Goal: Information Seeking & Learning: Learn about a topic

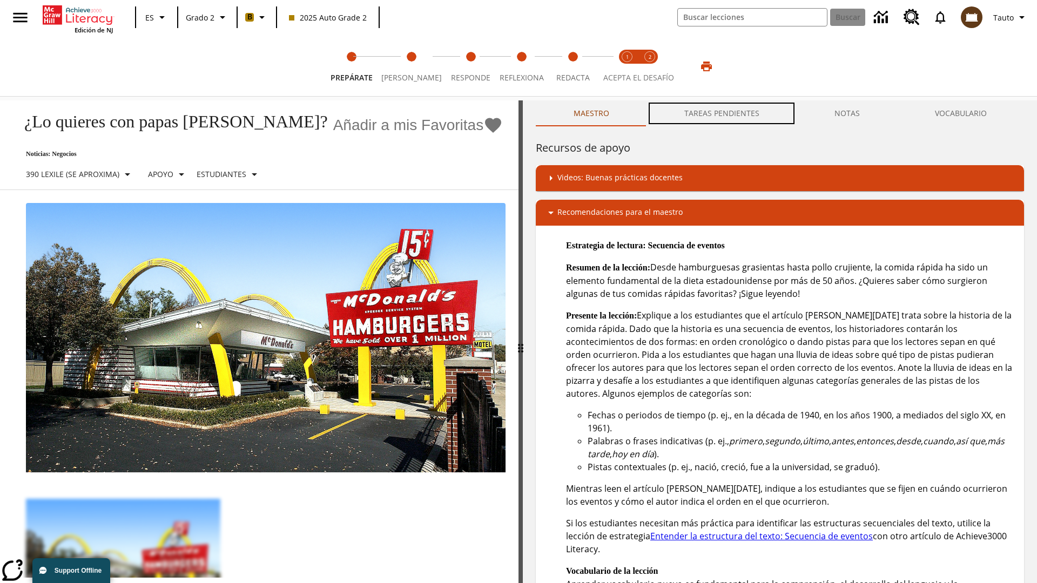
click at [722, 113] on button "TAREAS PENDIENTES" at bounding box center [722, 113] width 150 height 26
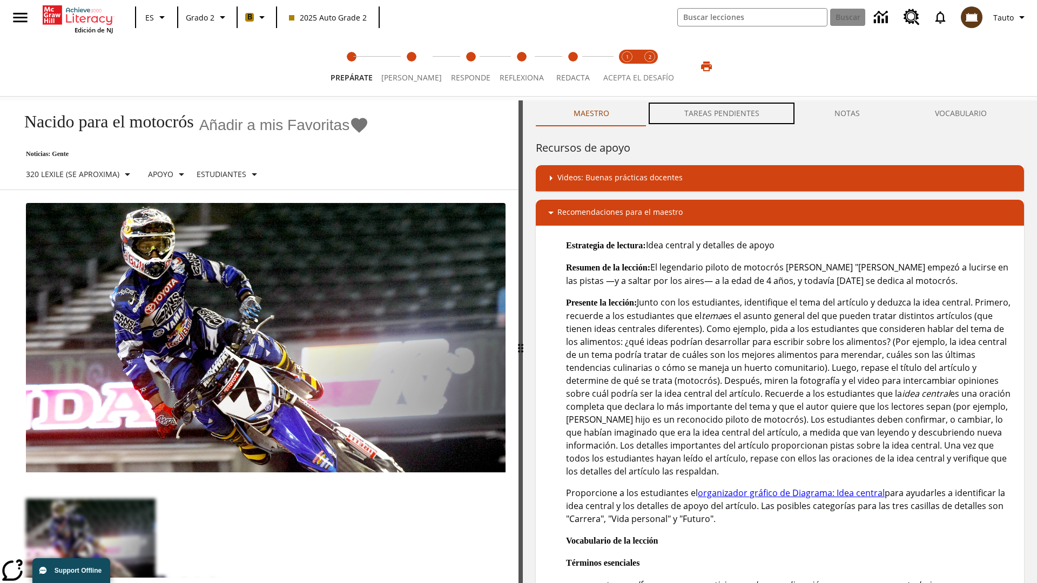
click at [722, 113] on button "TAREAS PENDIENTES" at bounding box center [722, 113] width 150 height 26
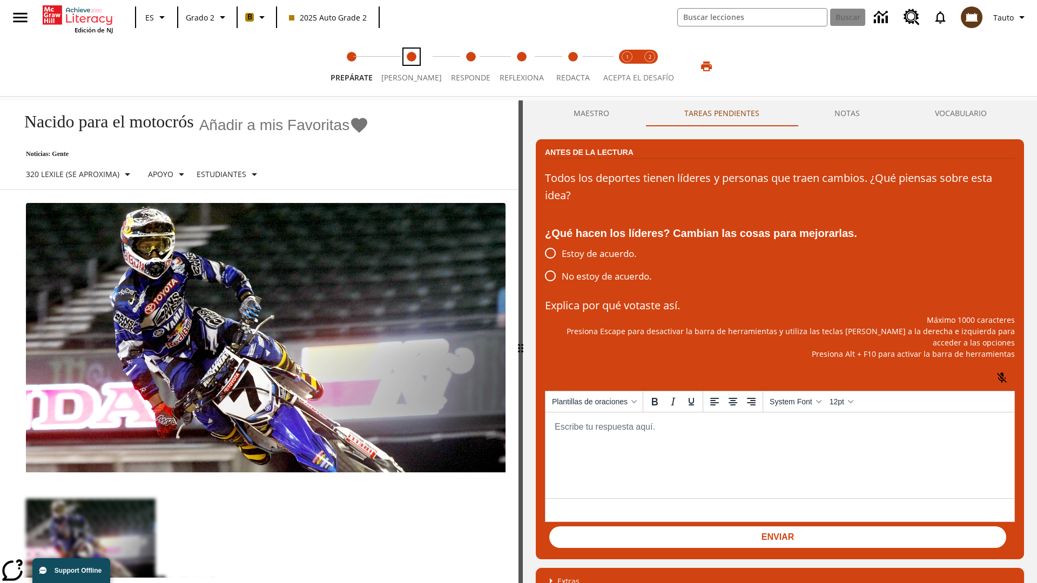
click at [407, 66] on span "[PERSON_NAME]" at bounding box center [411, 73] width 60 height 19
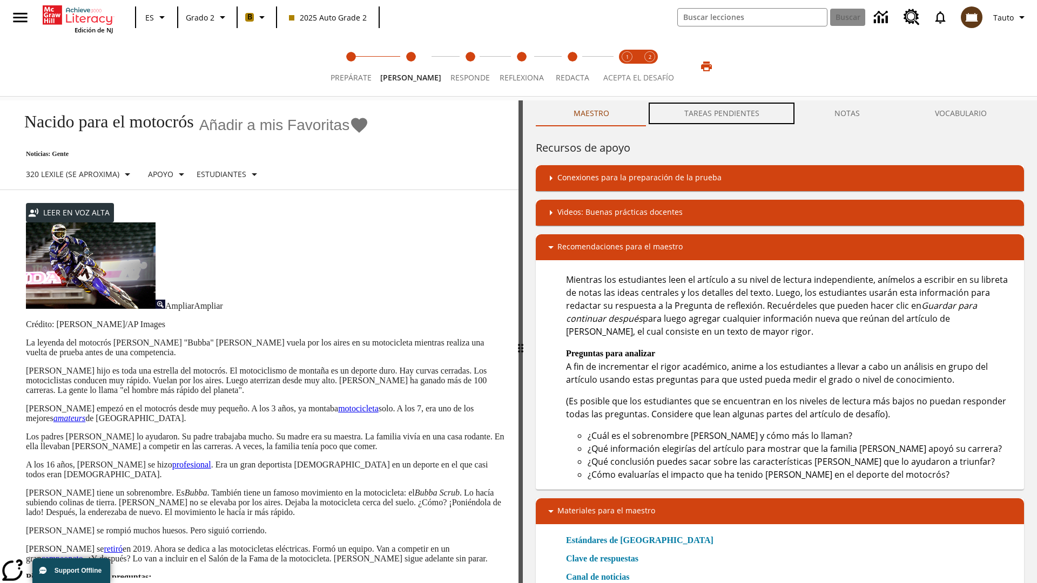
scroll to position [1, 0]
click at [722, 113] on button "TAREAS PENDIENTES" at bounding box center [722, 113] width 150 height 26
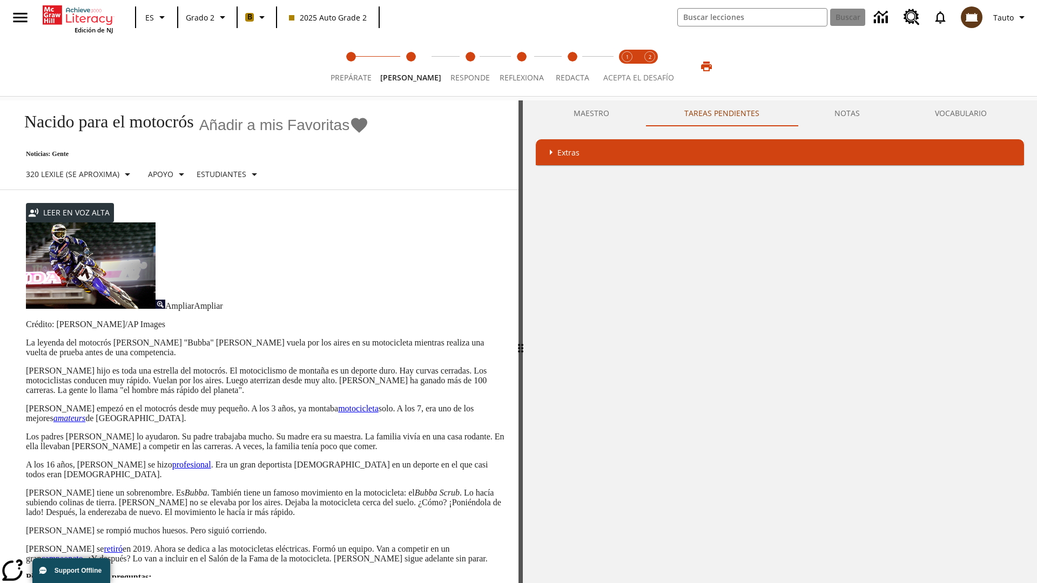
click at [26, 366] on p "James Stewart hijo es toda una estrella del motocrós. El motociclismo de montañ…" at bounding box center [266, 380] width 480 height 29
click at [0, 0] on div "Traducir" at bounding box center [0, 0] width 0 height 0
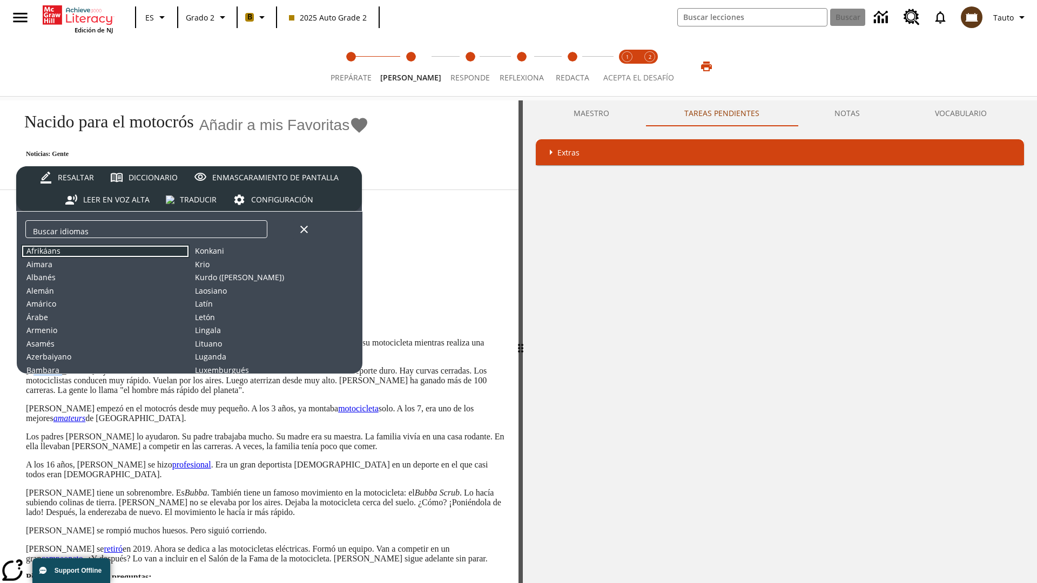
click at [105, 251] on button "Afrikáans" at bounding box center [105, 252] width 169 height 14
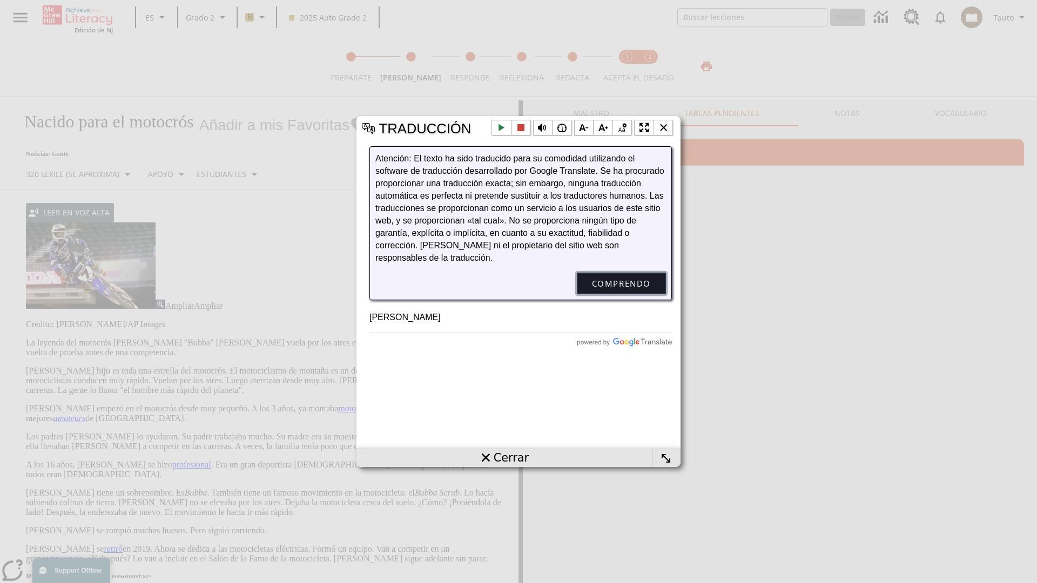
click at [621, 294] on button "Comprendo" at bounding box center [621, 284] width 89 height 22
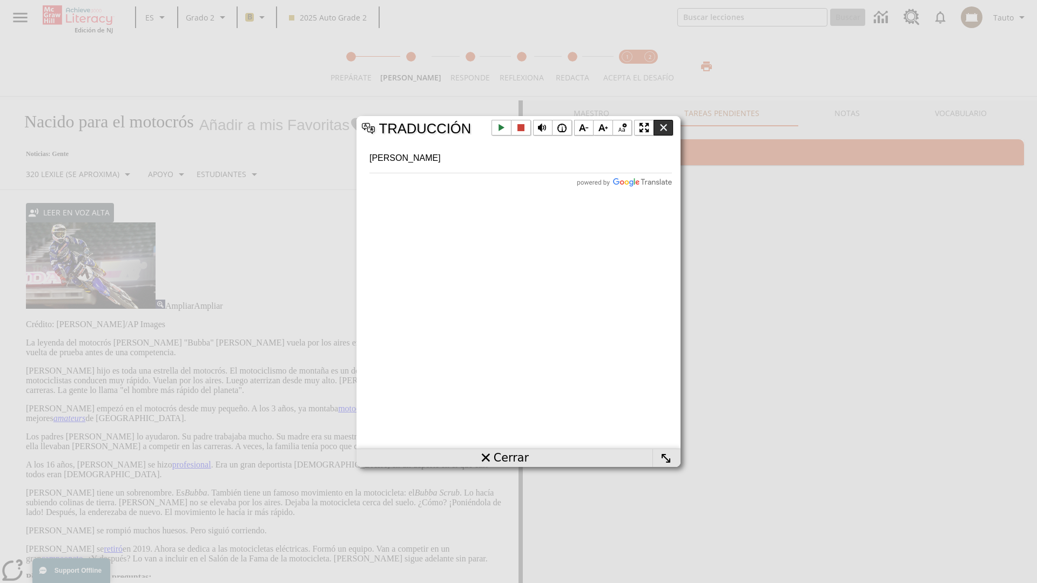
click at [663, 127] on li "Cerrar la ventana emergente" at bounding box center [664, 128] width 20 height 16
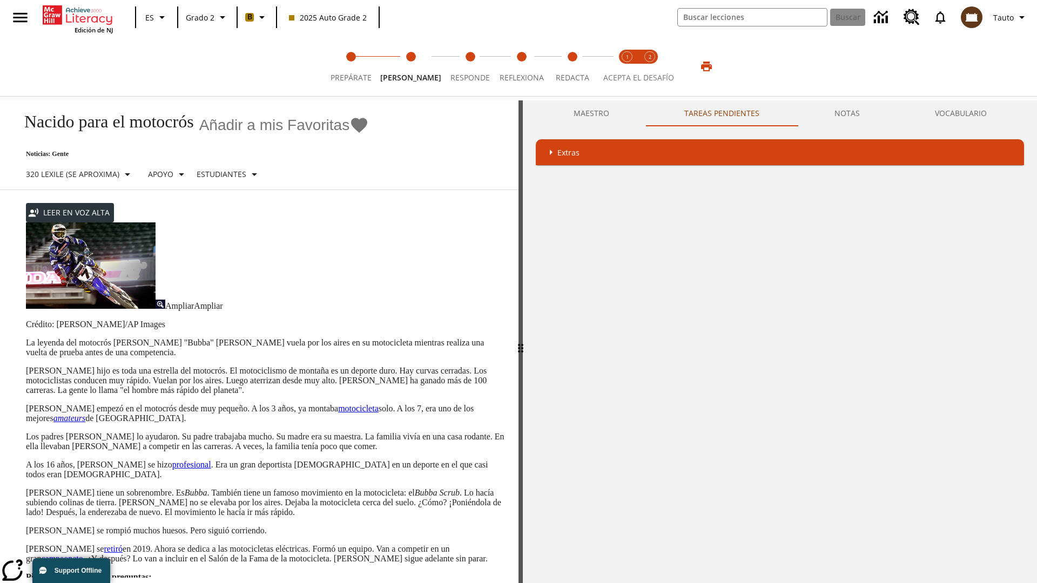
click at [26, 366] on p "James Stewart hijo es toda una estrella del motocrós. El motociclismo de montañ…" at bounding box center [266, 380] width 480 height 29
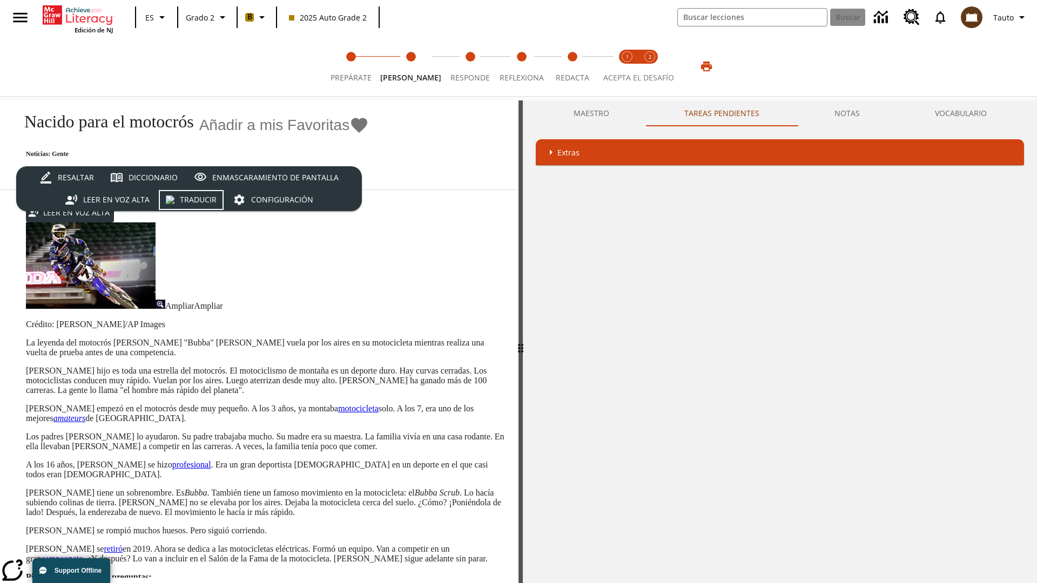
click at [192, 199] on div "Traducir" at bounding box center [198, 200] width 37 height 14
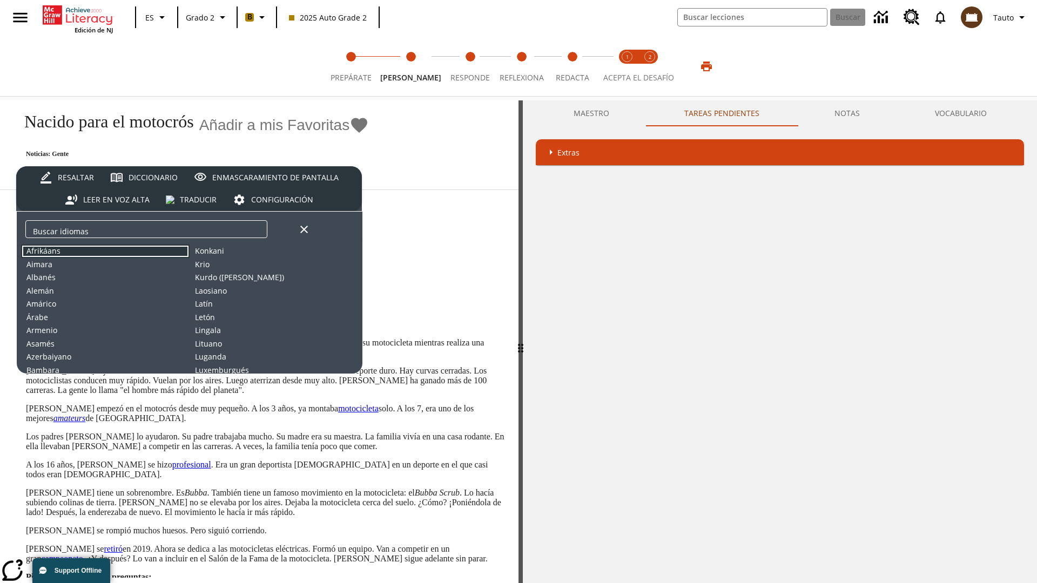
click at [105, 251] on button "Afrikáans" at bounding box center [105, 252] width 169 height 14
